Goal: Task Accomplishment & Management: Use online tool/utility

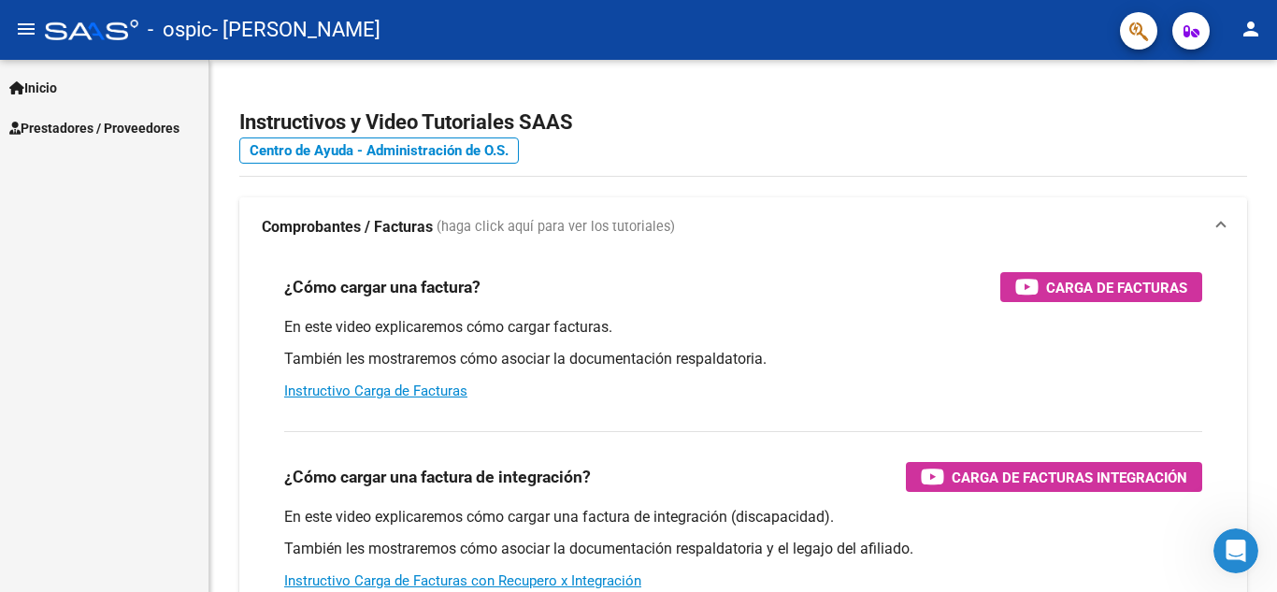
click at [79, 90] on link "Inicio" at bounding box center [104, 87] width 208 height 40
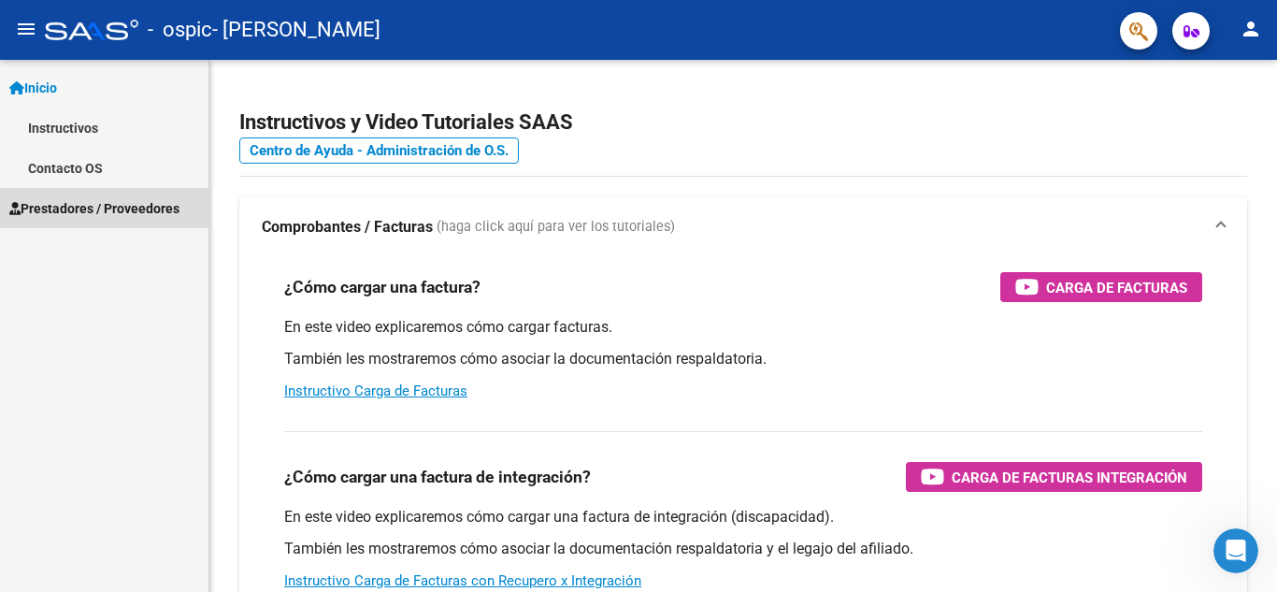
click at [91, 222] on link "Prestadores / Proveedores" at bounding box center [104, 208] width 208 height 40
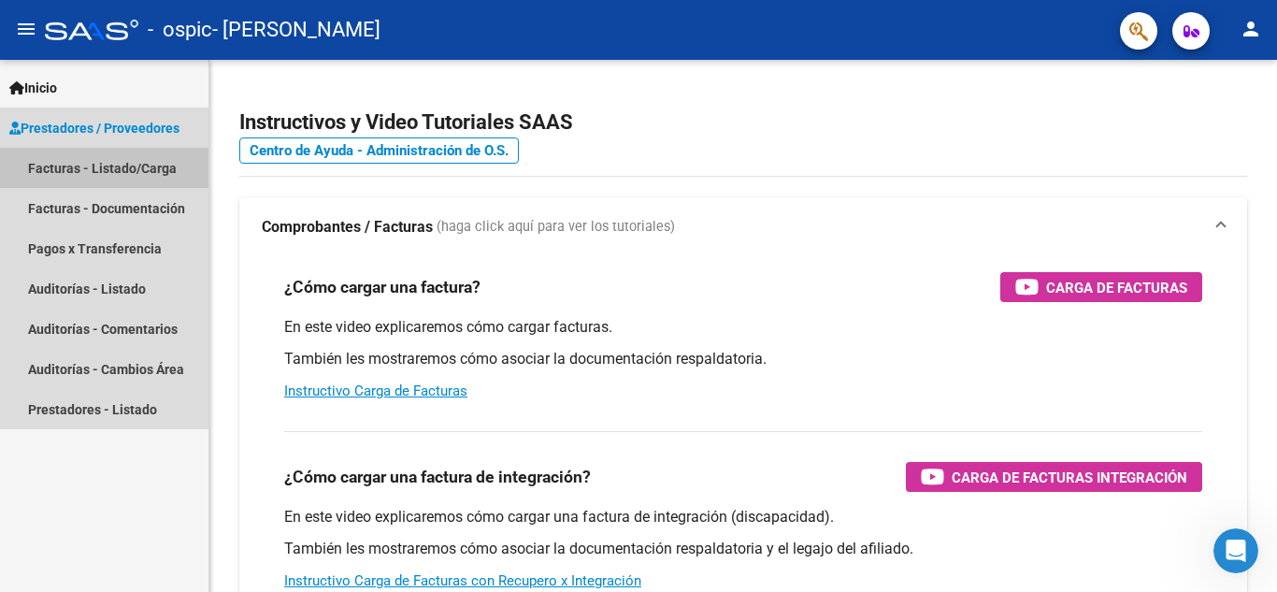
click at [99, 171] on link "Facturas - Listado/Carga" at bounding box center [104, 168] width 208 height 40
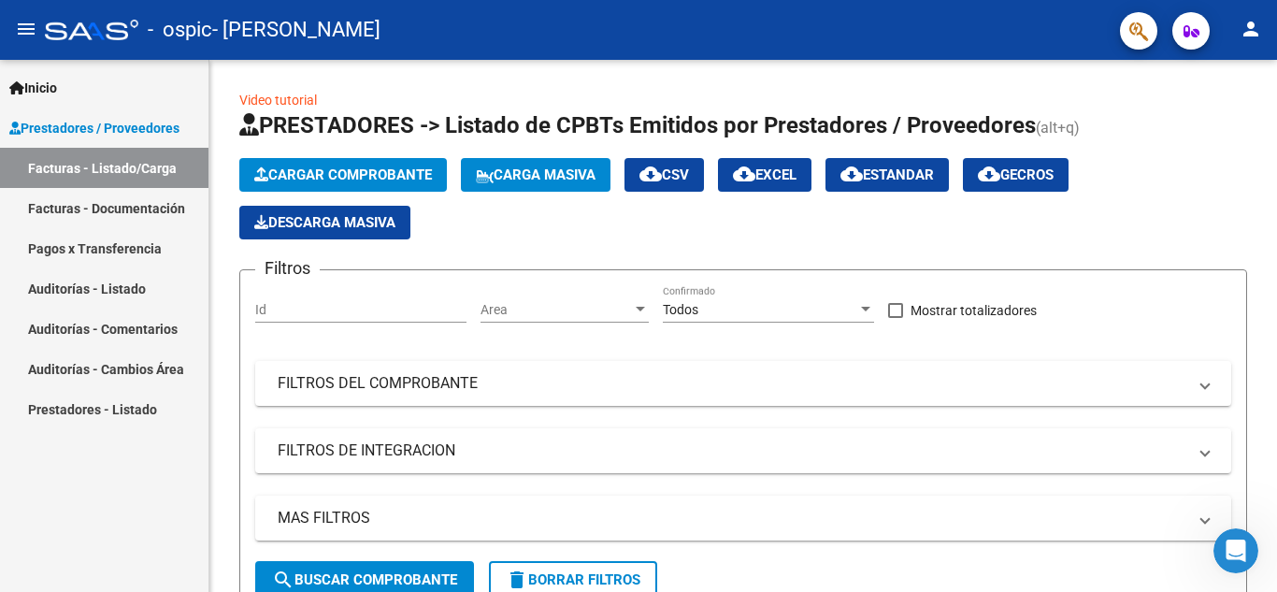
click at [135, 211] on link "Facturas - Documentación" at bounding box center [104, 208] width 208 height 40
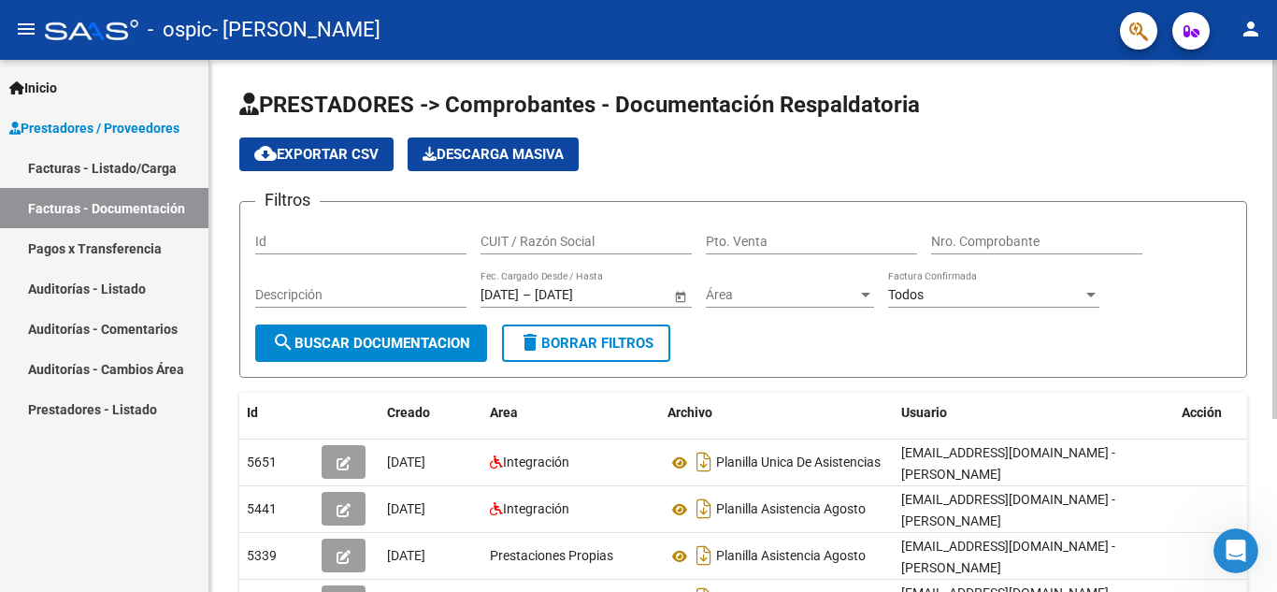
click at [138, 166] on link "Facturas - Listado/Carga" at bounding box center [104, 168] width 208 height 40
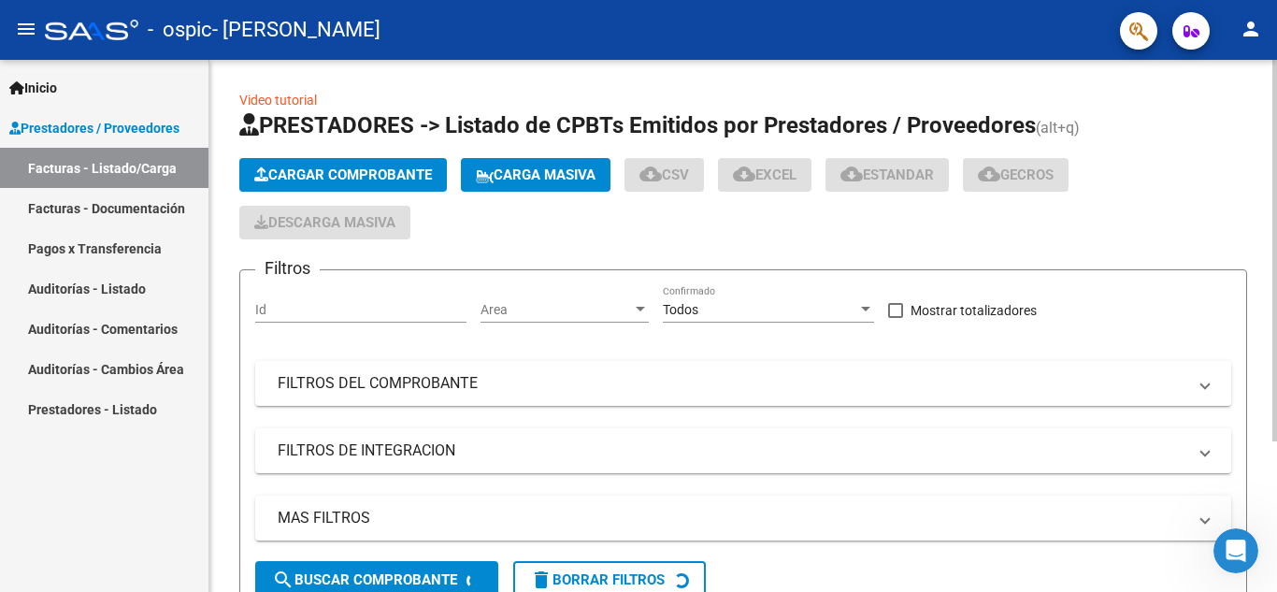
scroll to position [209, 0]
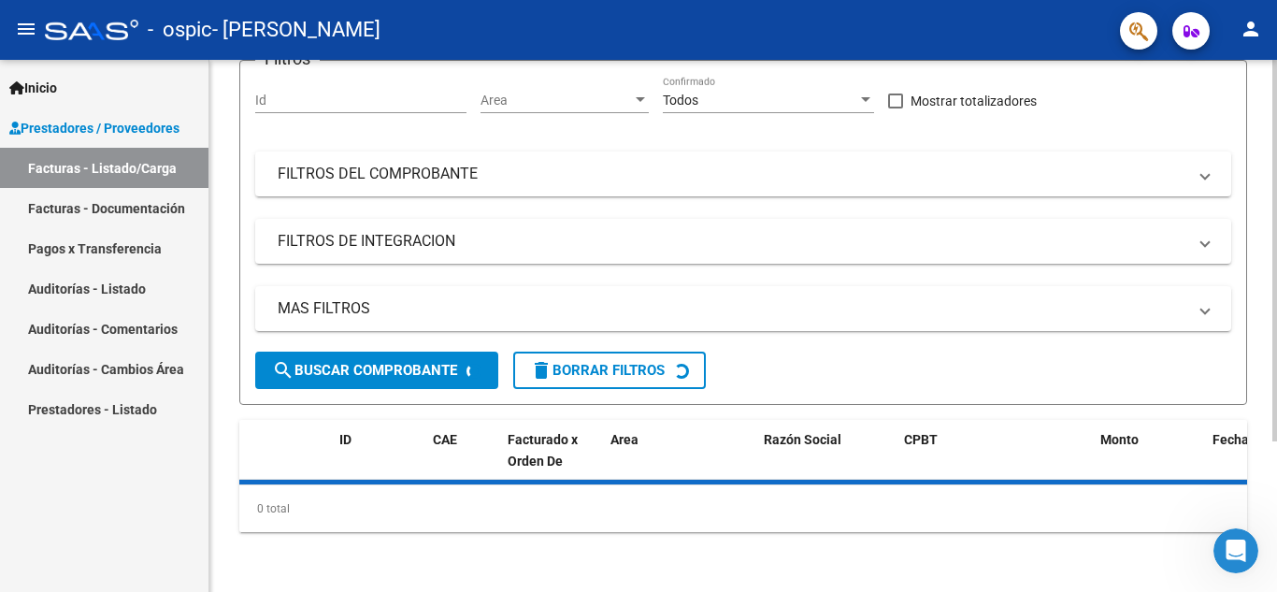
click at [1276, 378] on div at bounding box center [1274, 400] width 5 height 381
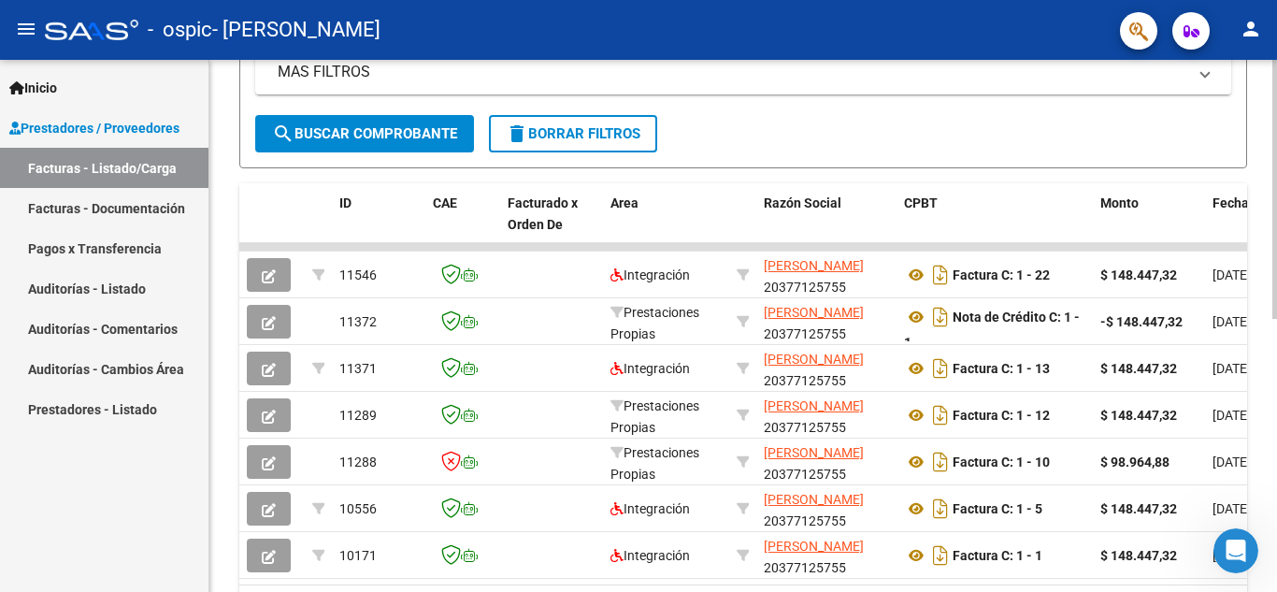
scroll to position [444, 0]
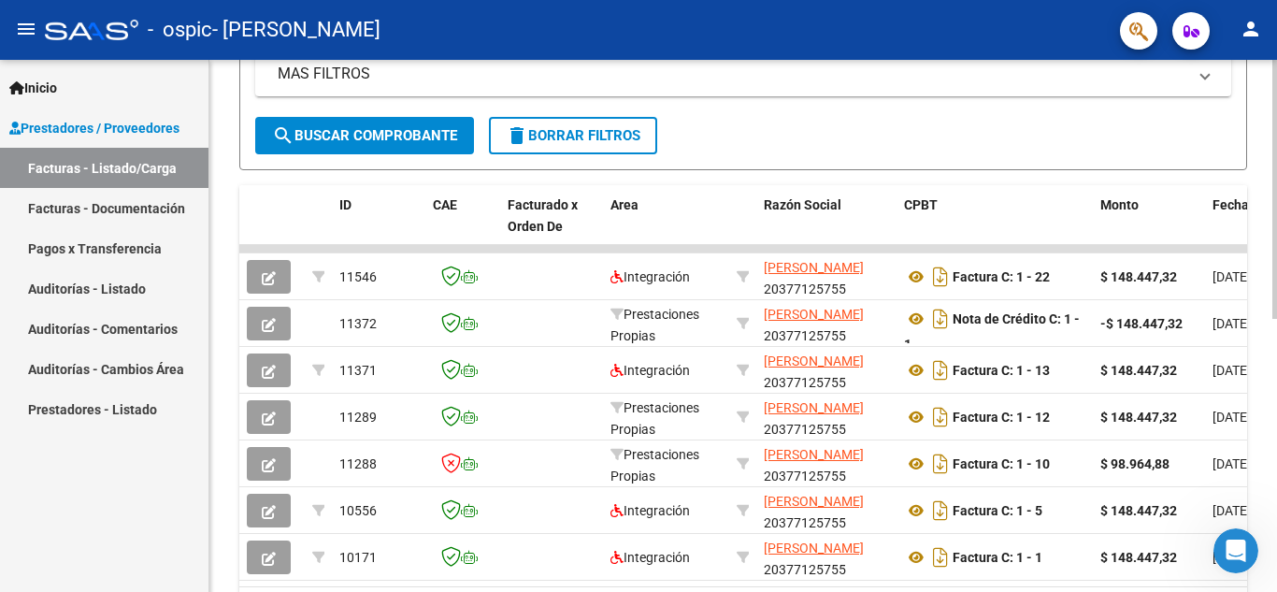
click at [1276, 364] on div at bounding box center [1274, 411] width 5 height 259
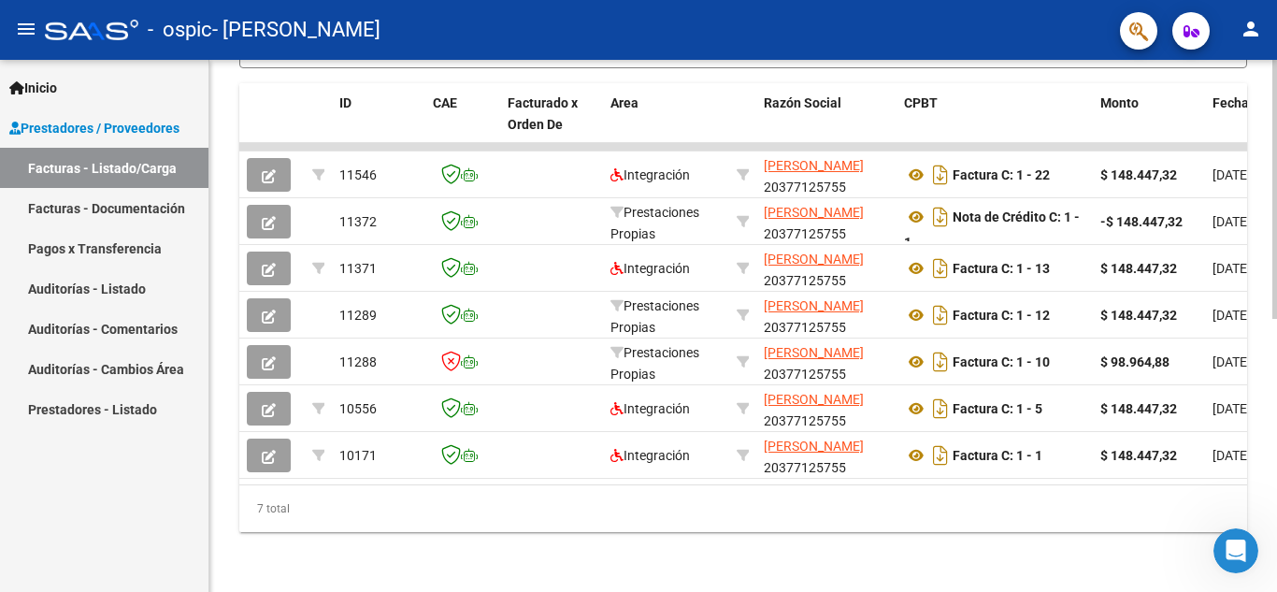
click at [1276, 559] on div at bounding box center [1274, 462] width 5 height 259
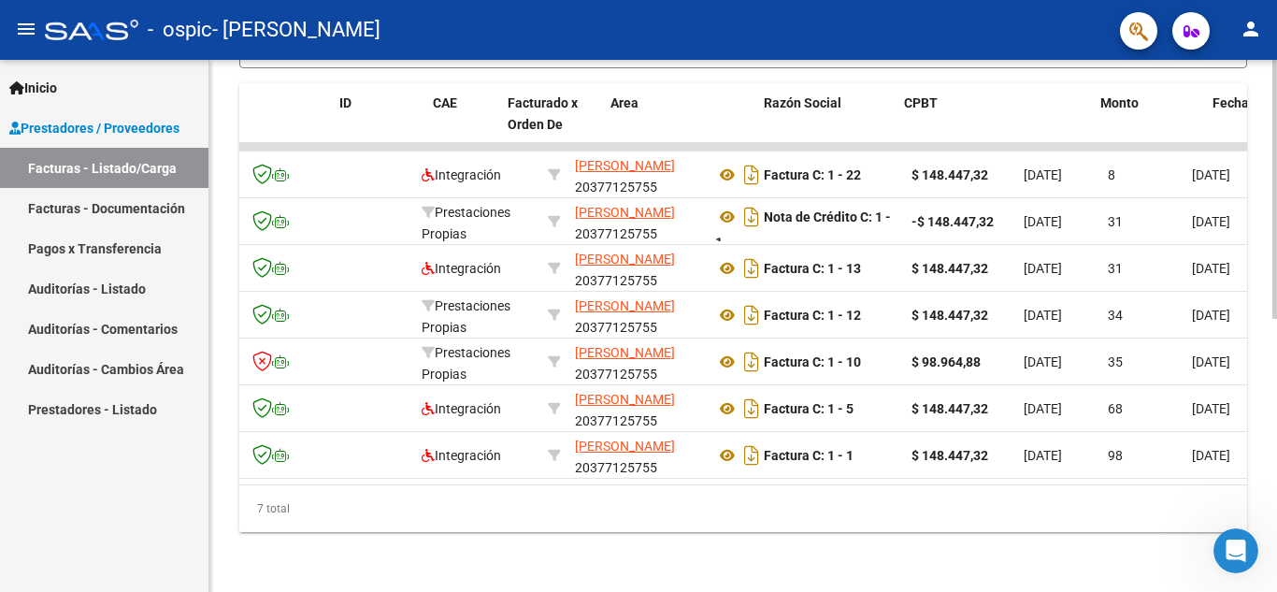
scroll to position [0, 0]
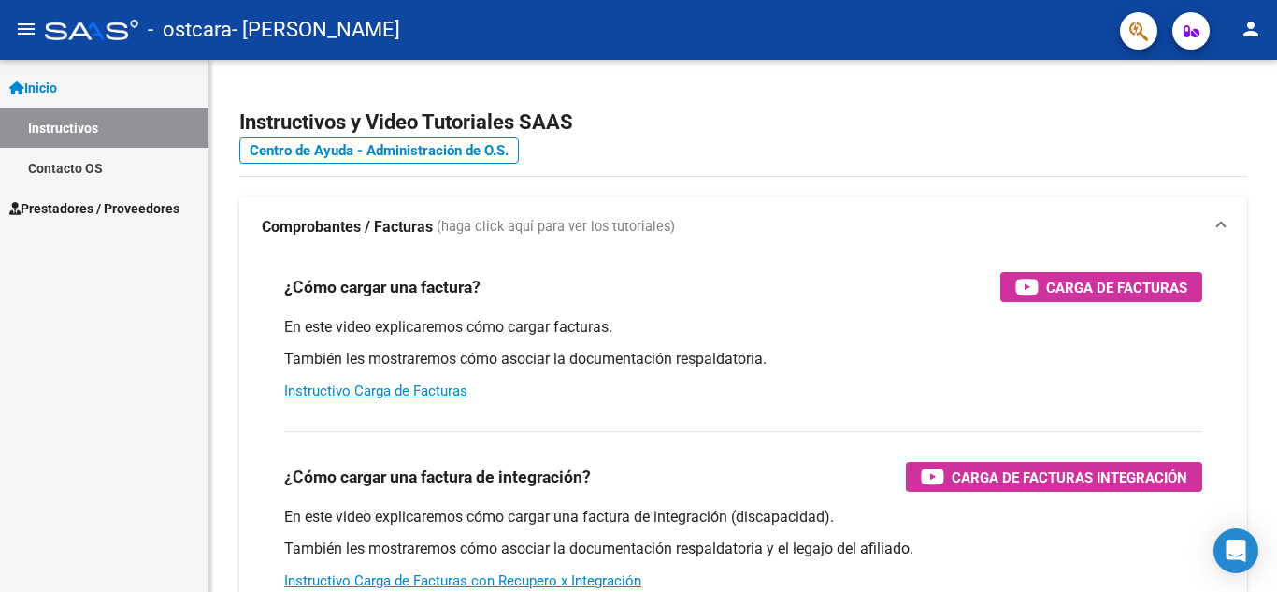
click at [110, 201] on span "Prestadores / Proveedores" at bounding box center [94, 208] width 170 height 21
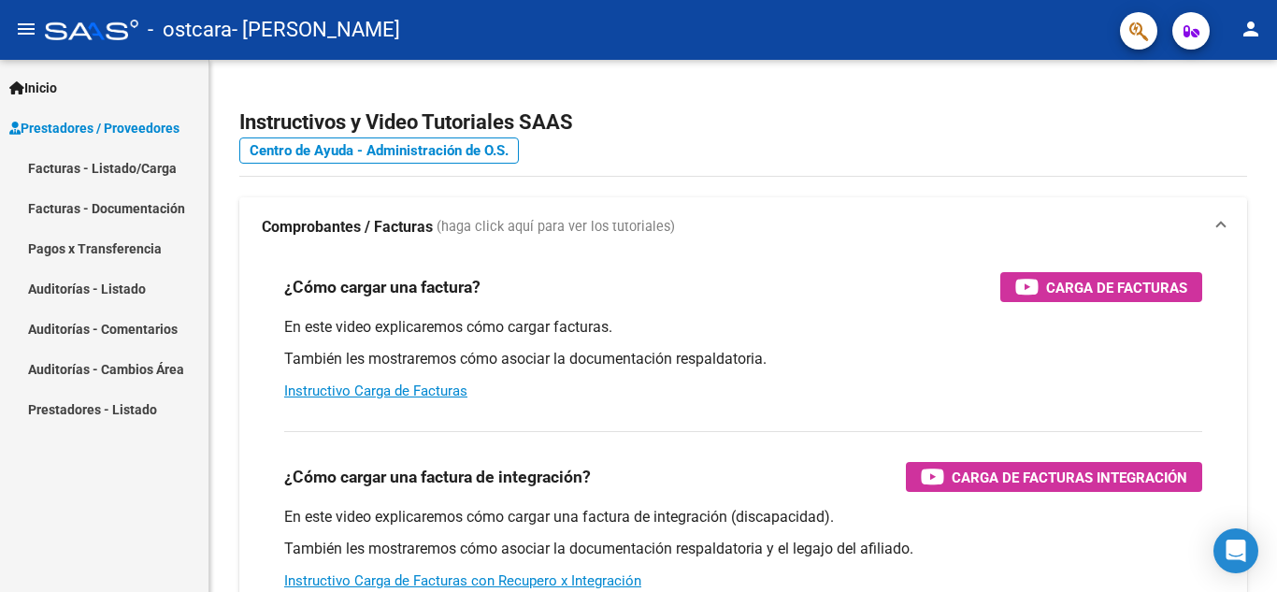
click at [136, 174] on link "Facturas - Listado/Carga" at bounding box center [104, 168] width 208 height 40
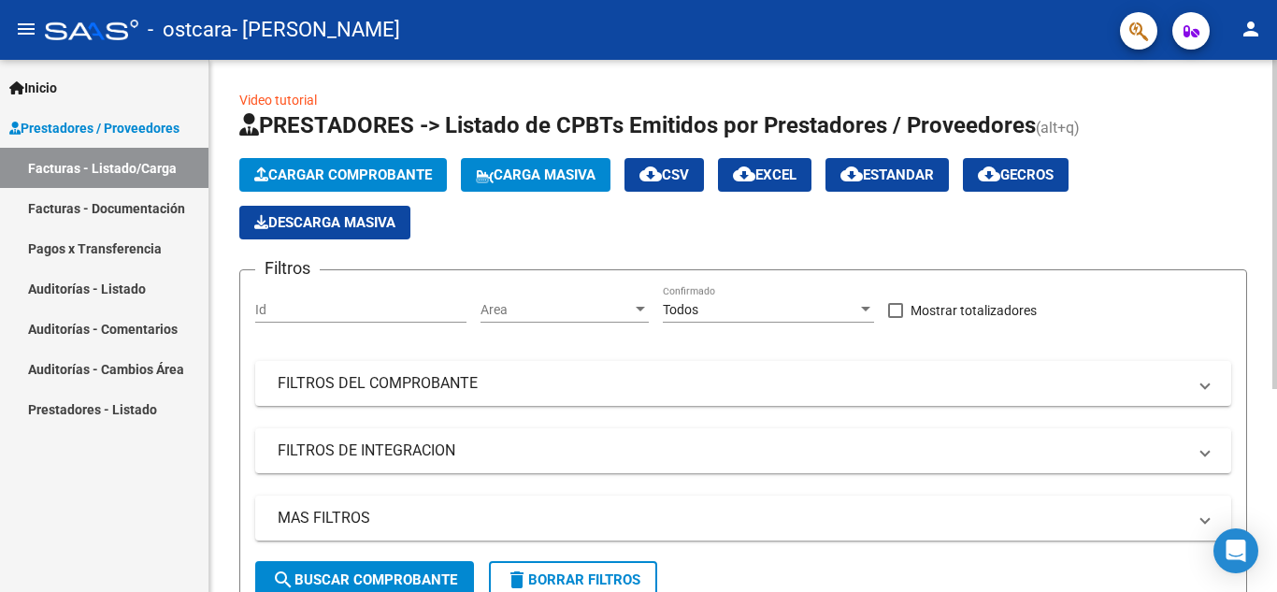
scroll to position [327, 0]
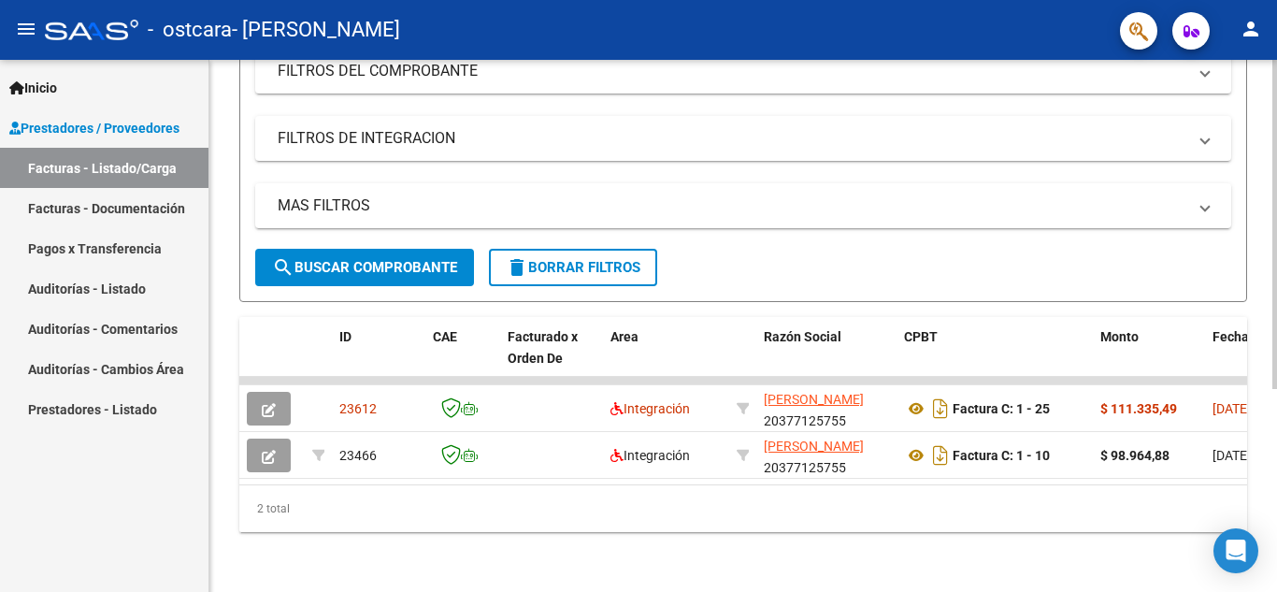
click at [1276, 445] on div at bounding box center [1274, 427] width 5 height 329
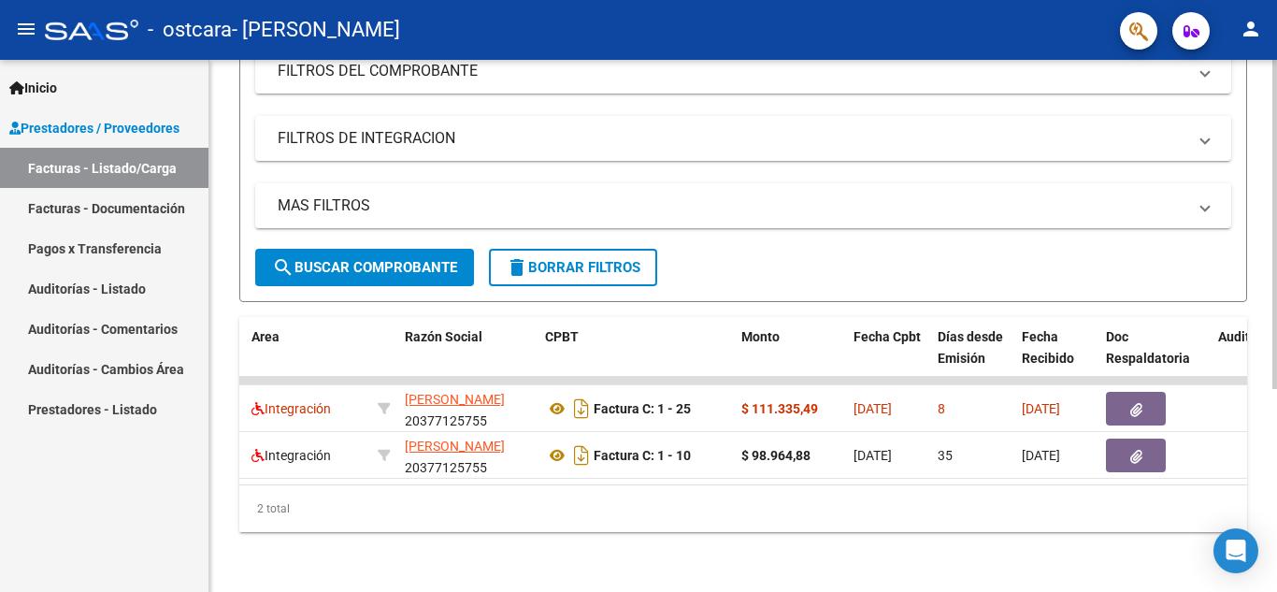
scroll to position [0, 0]
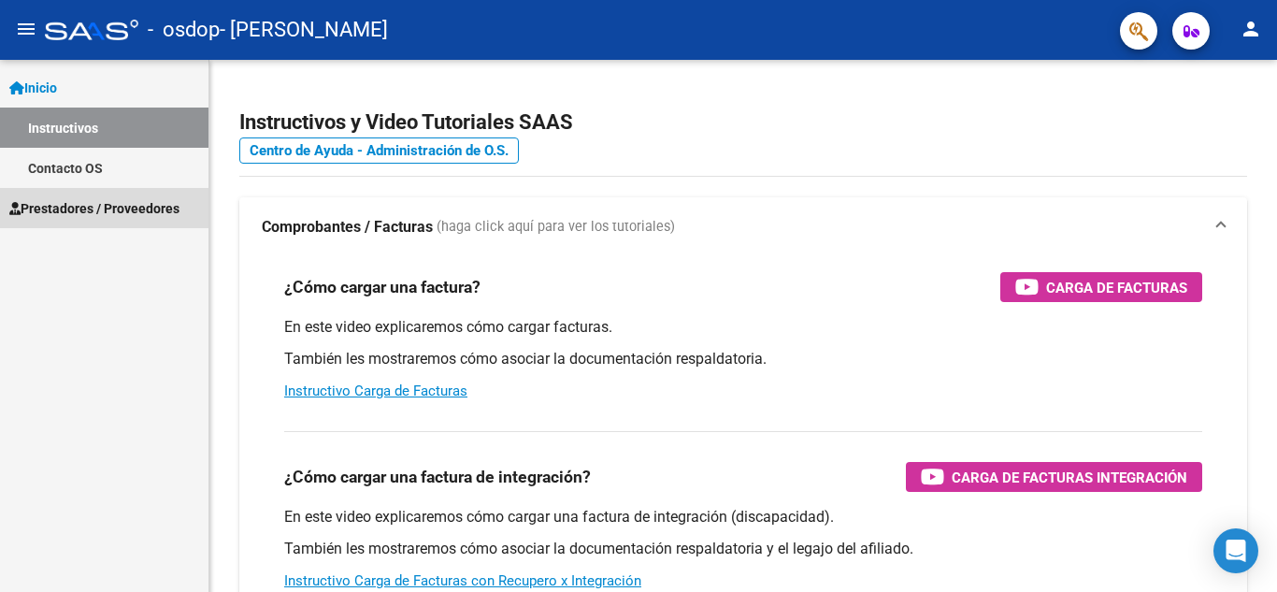
click at [102, 200] on span "Prestadores / Proveedores" at bounding box center [94, 208] width 170 height 21
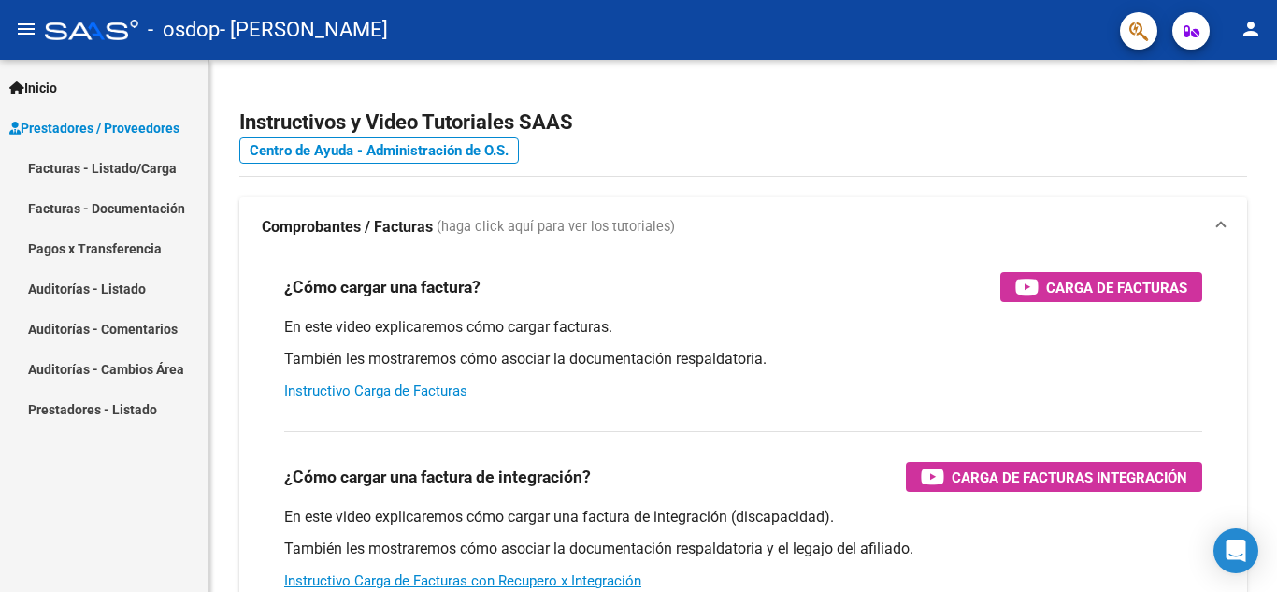
click at [152, 166] on link "Facturas - Listado/Carga" at bounding box center [104, 168] width 208 height 40
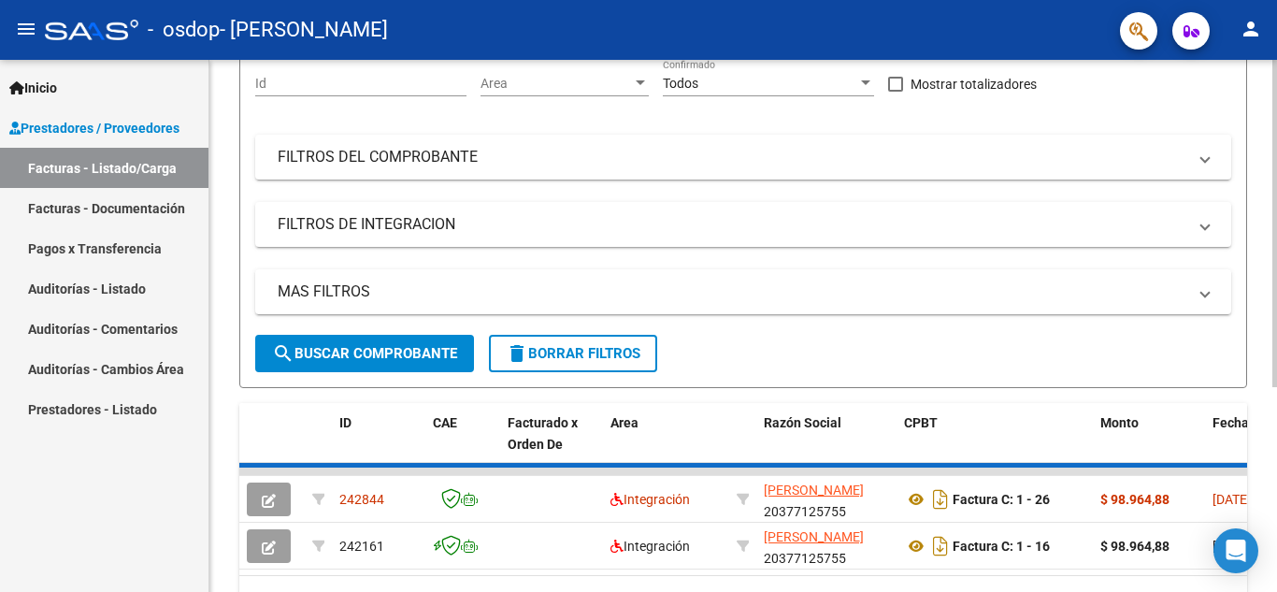
scroll to position [332, 0]
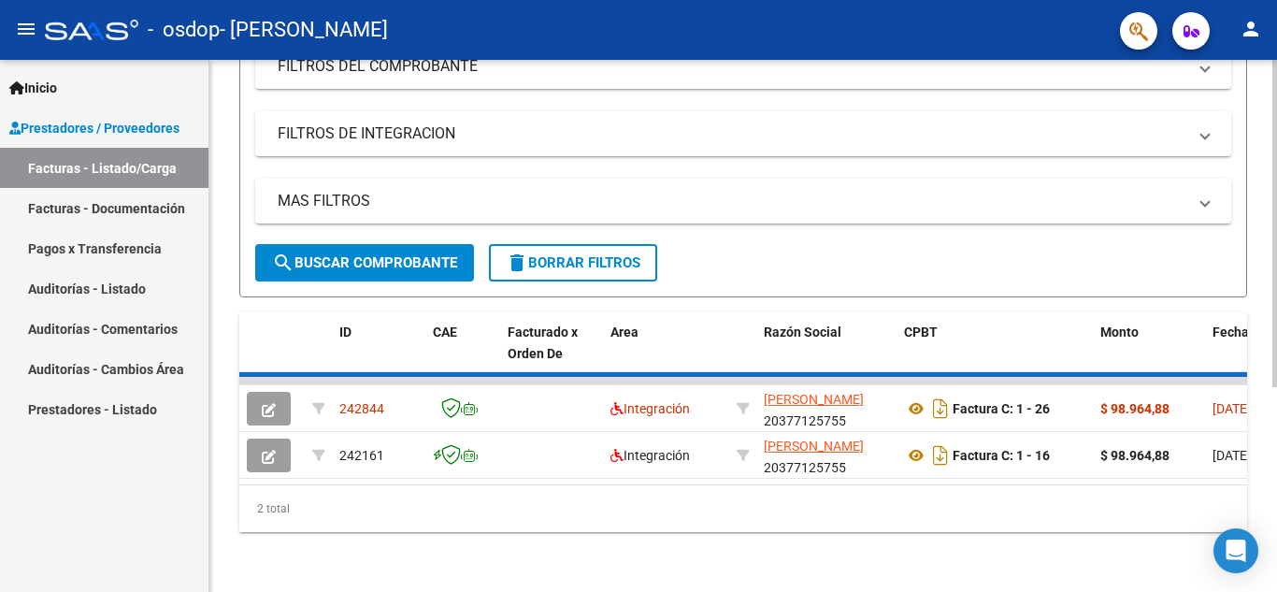
click at [1276, 441] on div at bounding box center [1274, 427] width 5 height 327
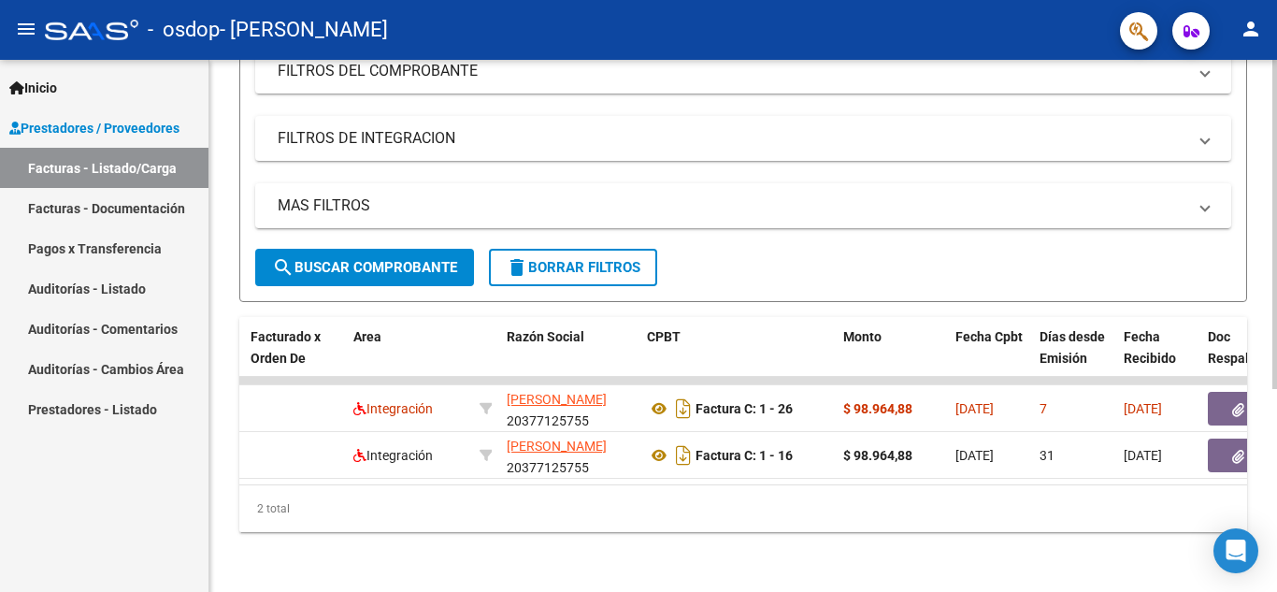
scroll to position [0, 0]
